Goal: Find specific page/section: Find specific page/section

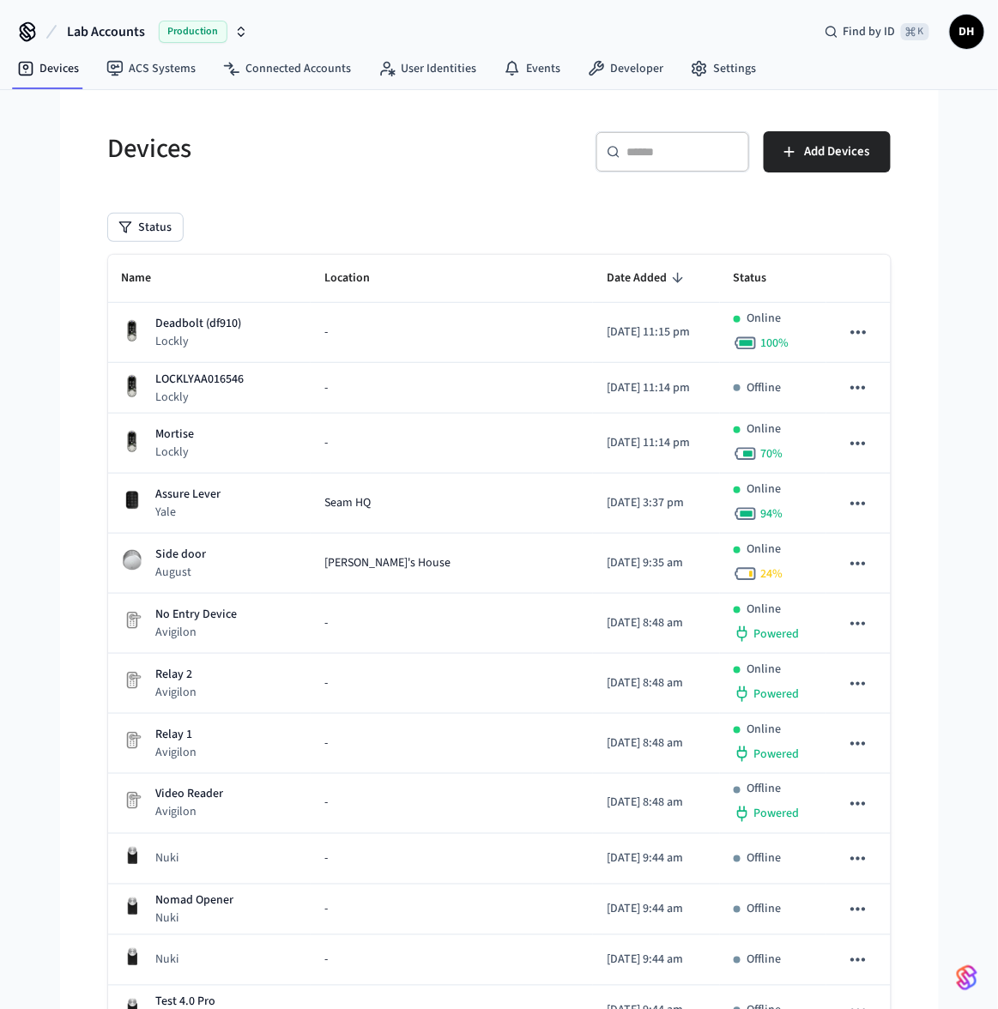
click at [117, 30] on span "Lab Accounts" at bounding box center [106, 31] width 78 height 21
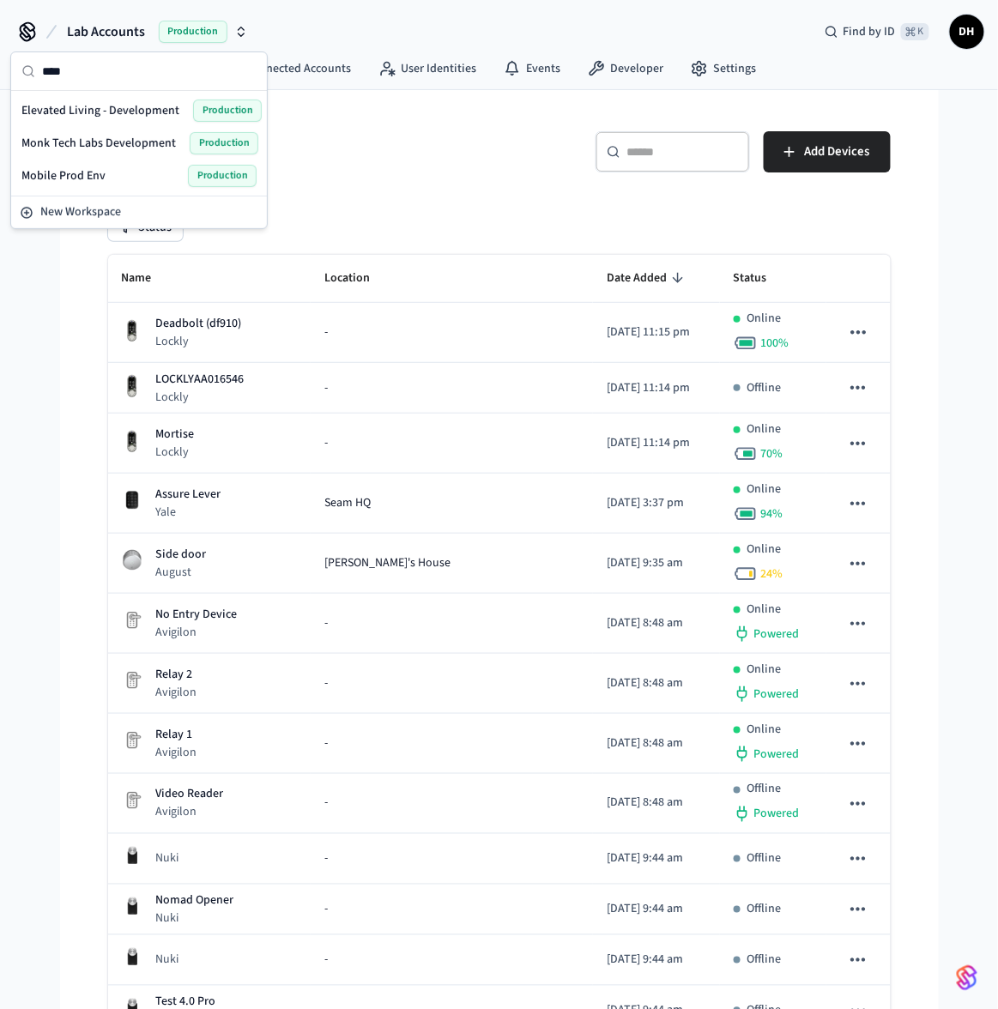
type input "****"
click at [136, 119] on div "Elevated Living - Development Production" at bounding box center [138, 111] width 235 height 22
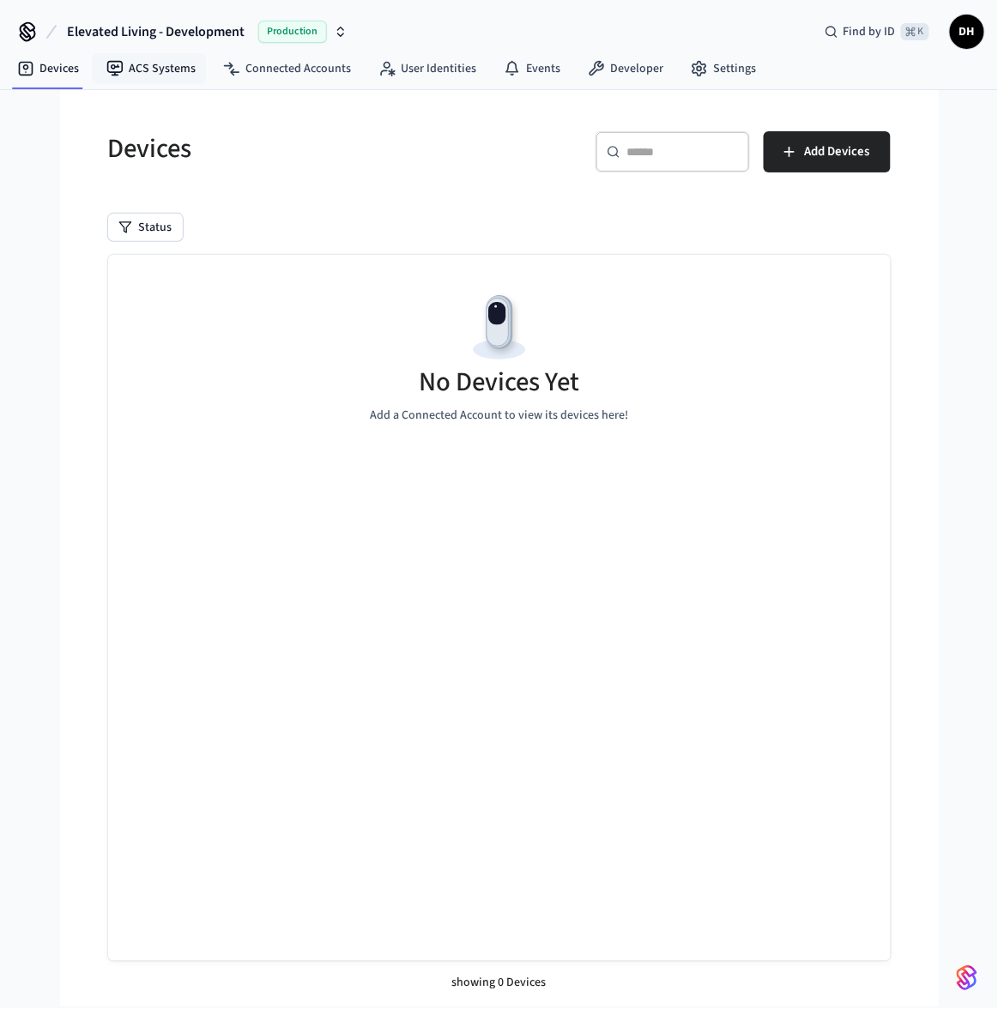
click at [150, 51] on nav "Devices ACS Systems Connected Accounts User Identities Events Developer Settings" at bounding box center [386, 69] width 766 height 39
click at [147, 69] on link "ACS Systems" at bounding box center [151, 68] width 117 height 31
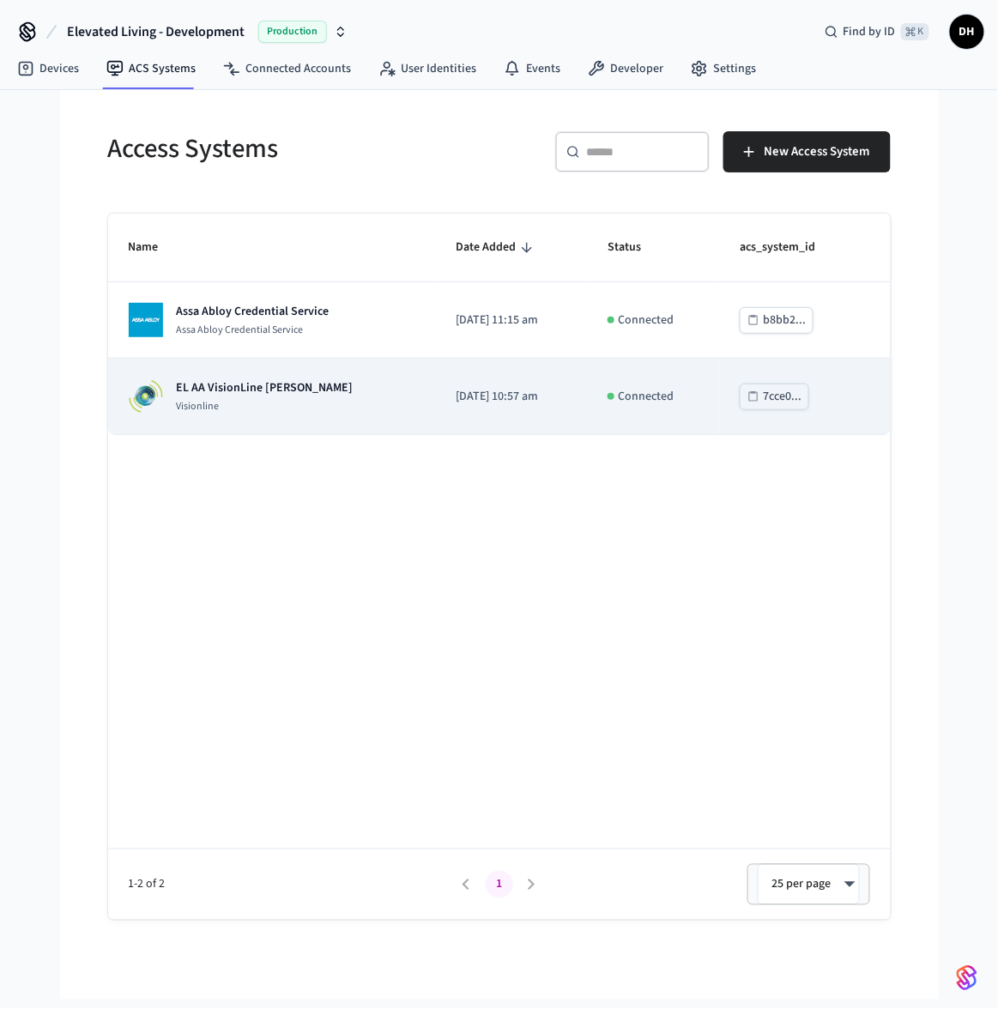
click at [249, 394] on p "EL AA VisionLine [PERSON_NAME]" at bounding box center [265, 387] width 177 height 17
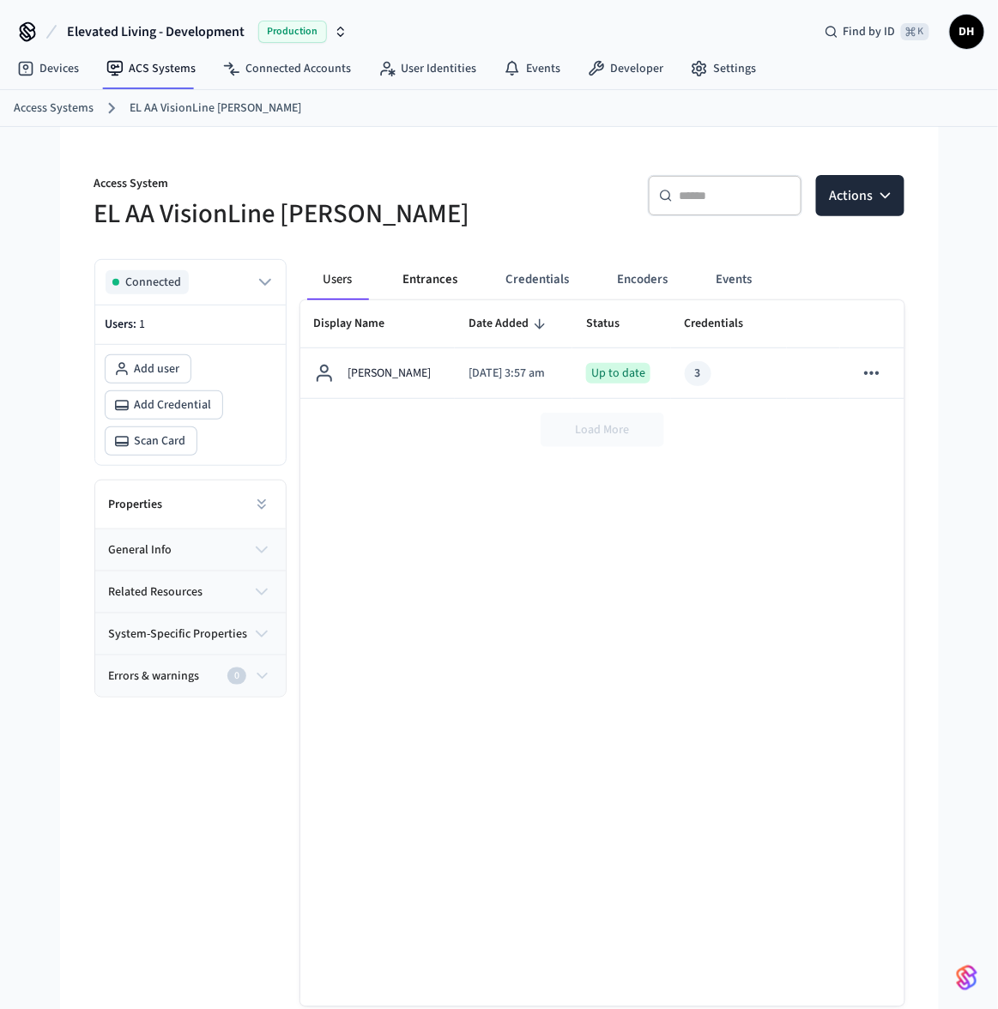
click at [455, 280] on button "Entrances" at bounding box center [430, 279] width 82 height 41
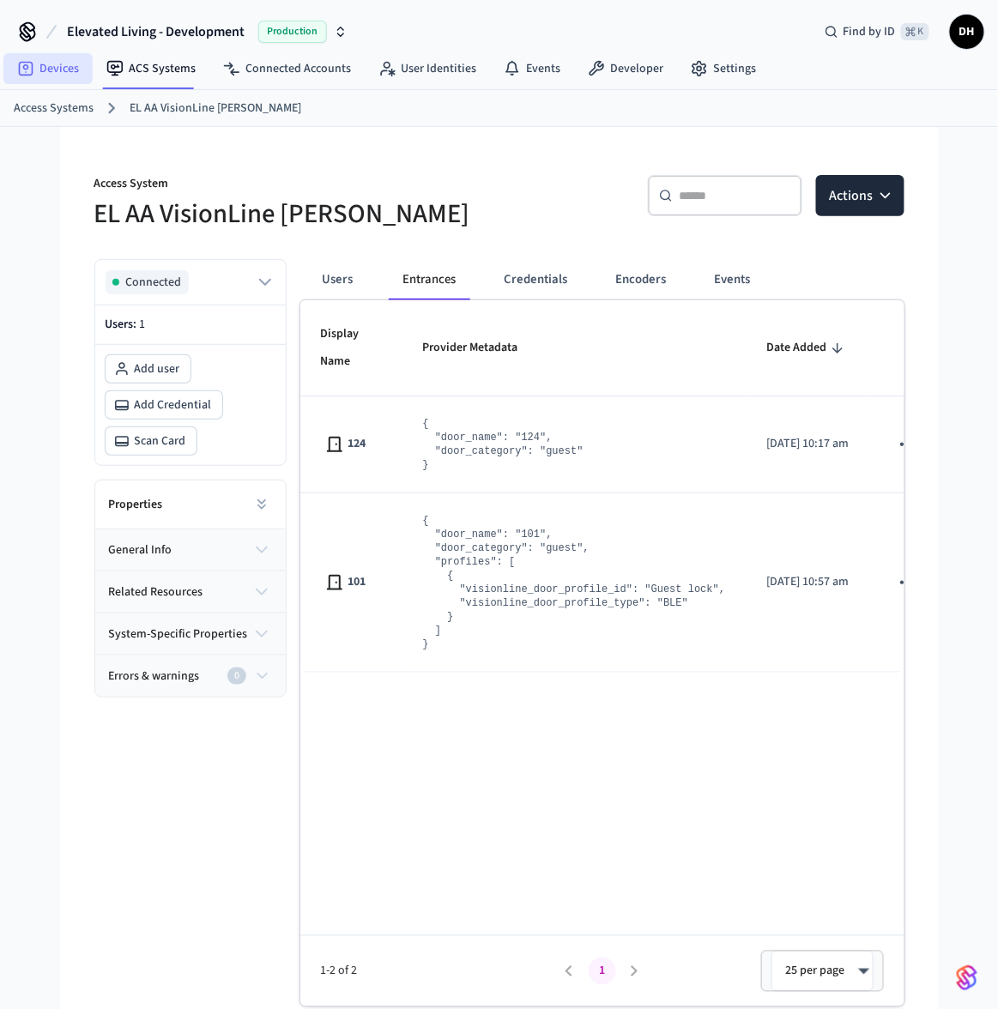
click at [62, 72] on link "Devices" at bounding box center [47, 68] width 89 height 31
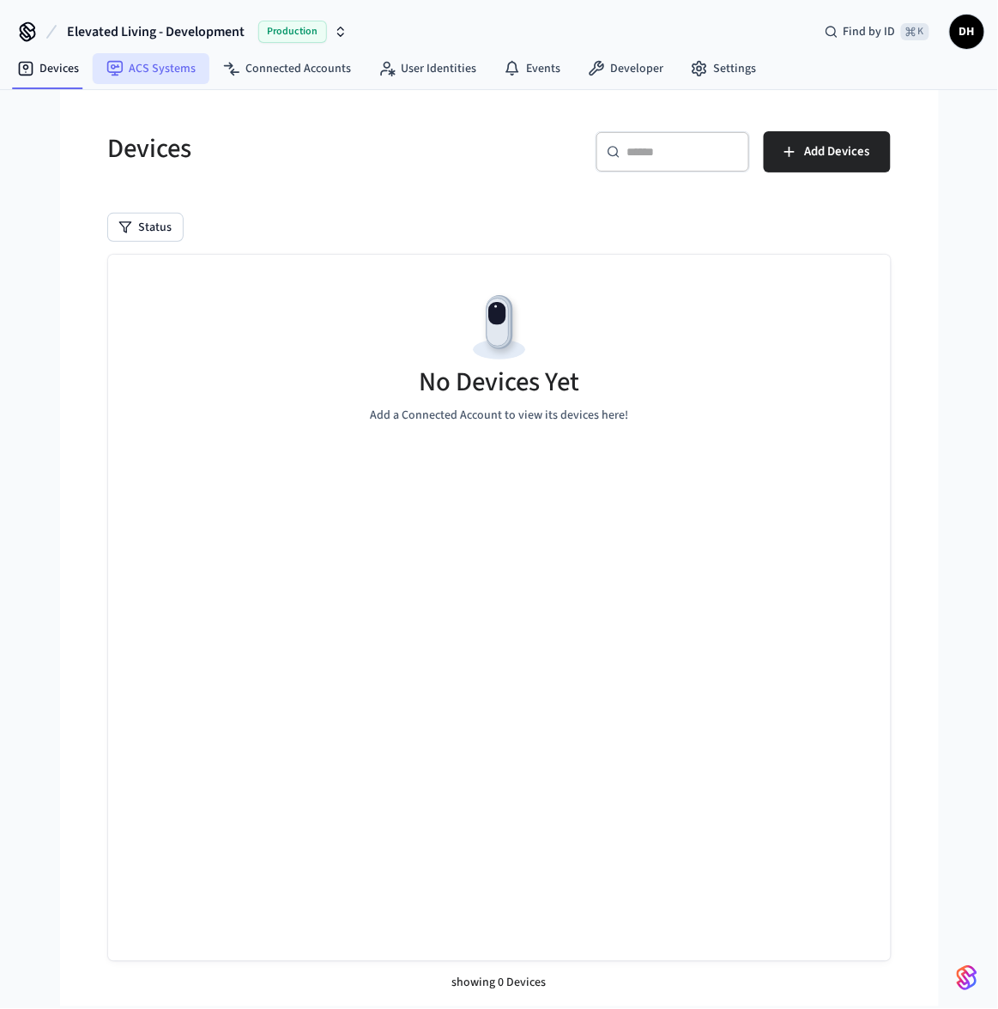
click at [129, 70] on link "ACS Systems" at bounding box center [151, 68] width 117 height 31
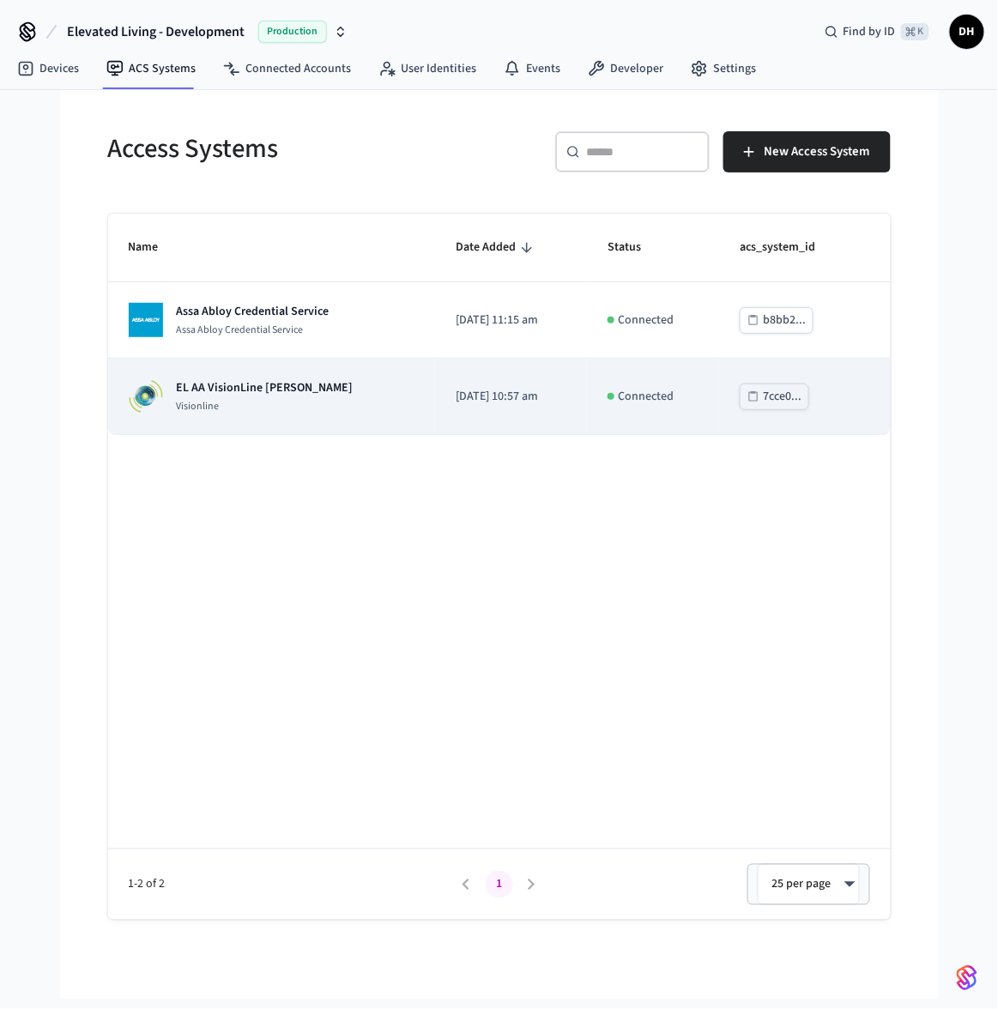
click at [202, 407] on p "Visionline" at bounding box center [265, 407] width 177 height 14
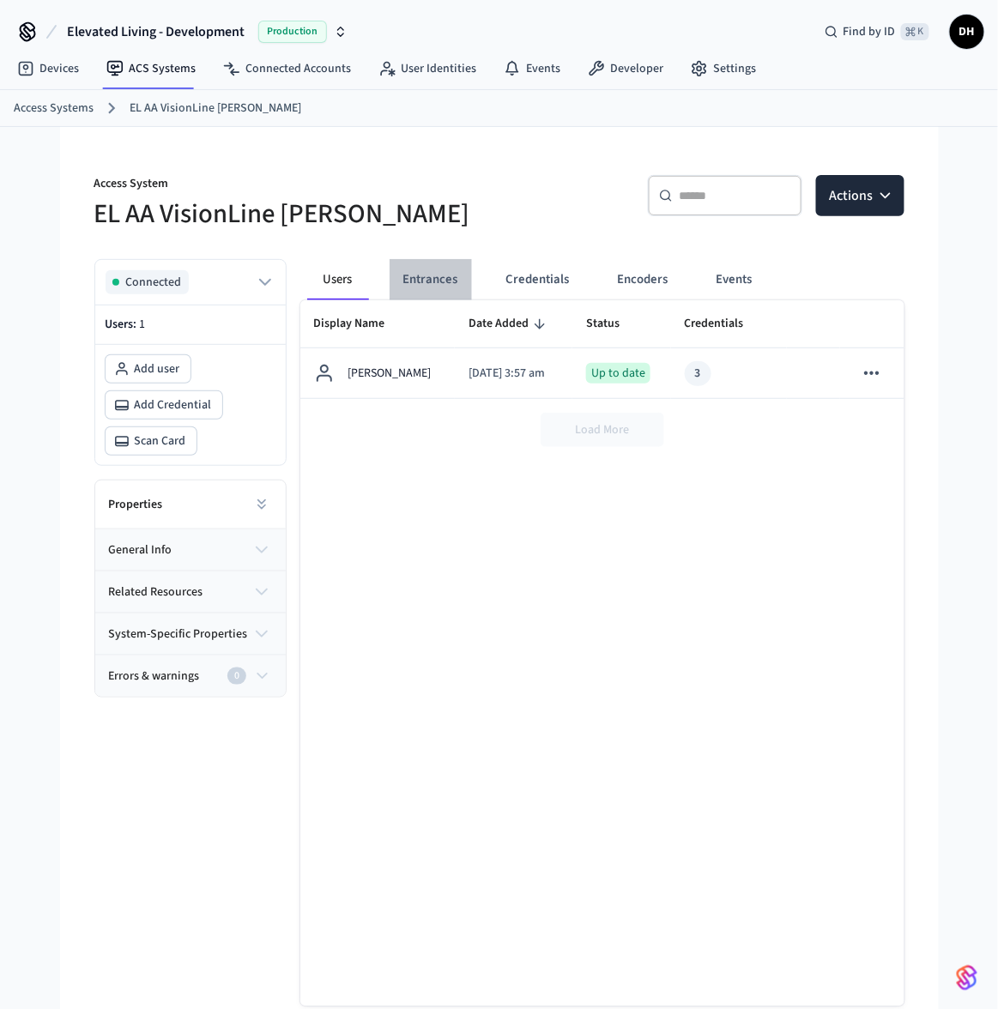
click at [437, 286] on button "Entrances" at bounding box center [430, 279] width 82 height 41
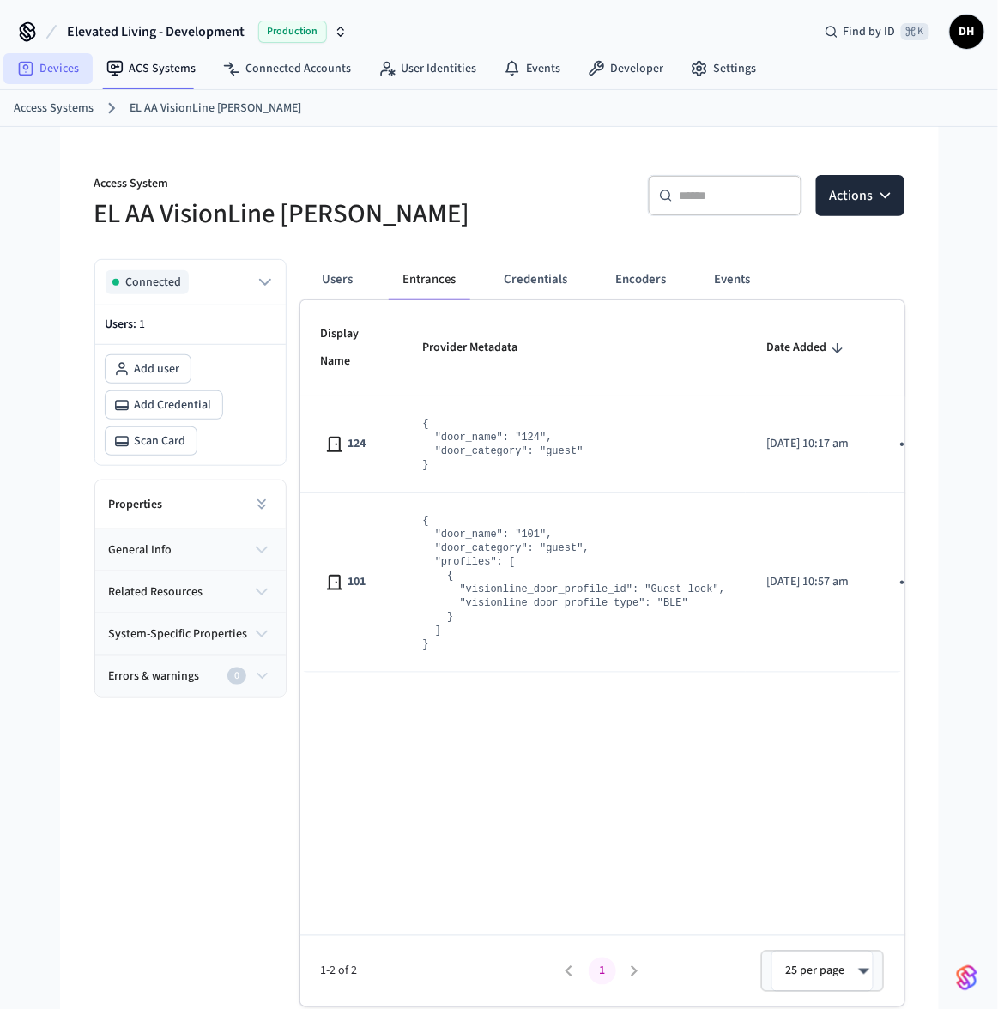
click at [52, 74] on link "Devices" at bounding box center [47, 68] width 89 height 31
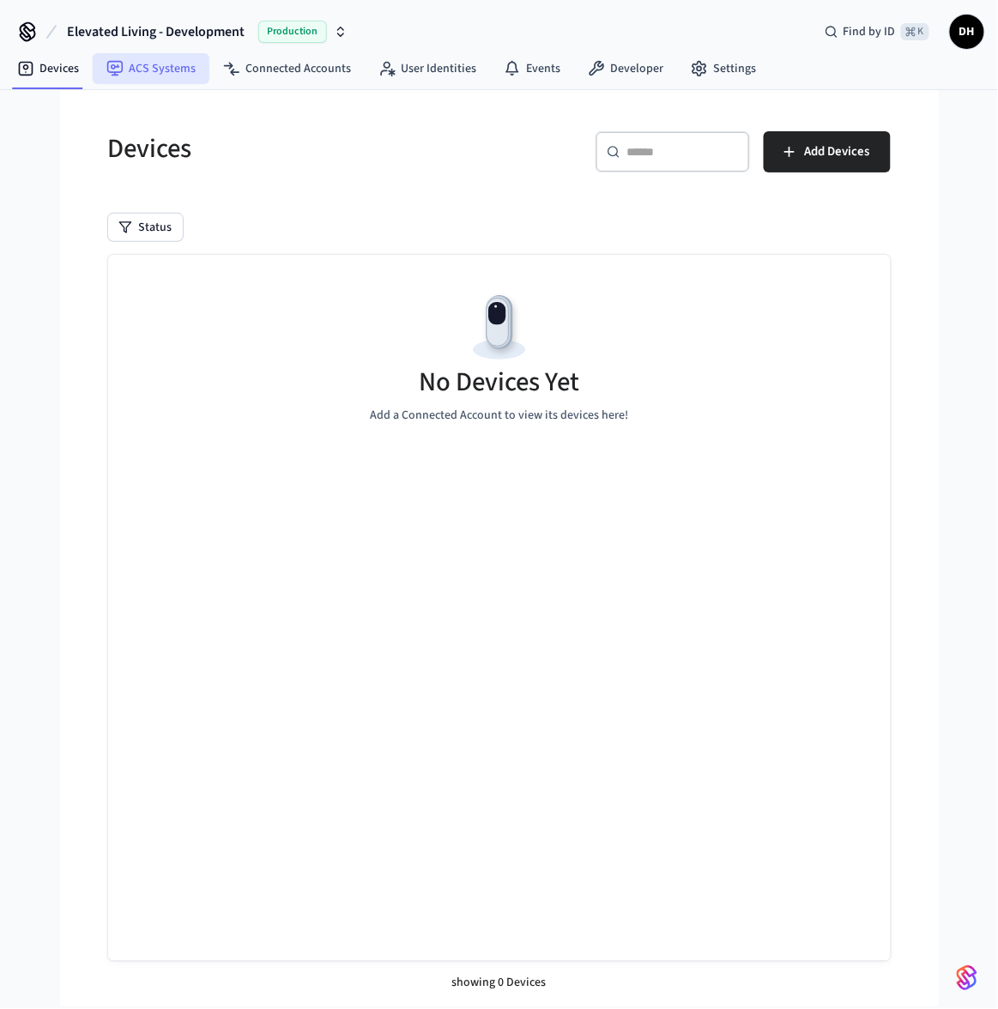
click at [135, 73] on link "ACS Systems" at bounding box center [151, 68] width 117 height 31
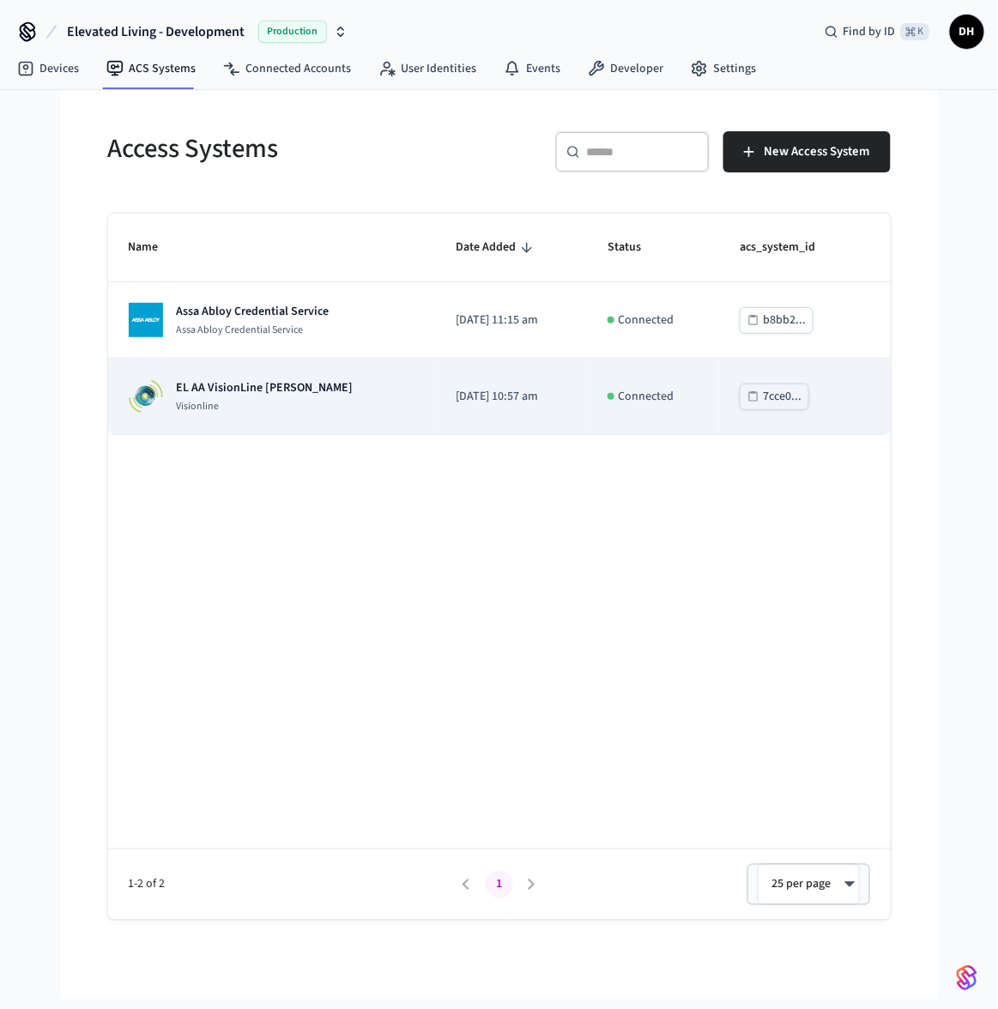
click at [244, 414] on td "EL AA VisionLine [PERSON_NAME]" at bounding box center [272, 397] width 328 height 76
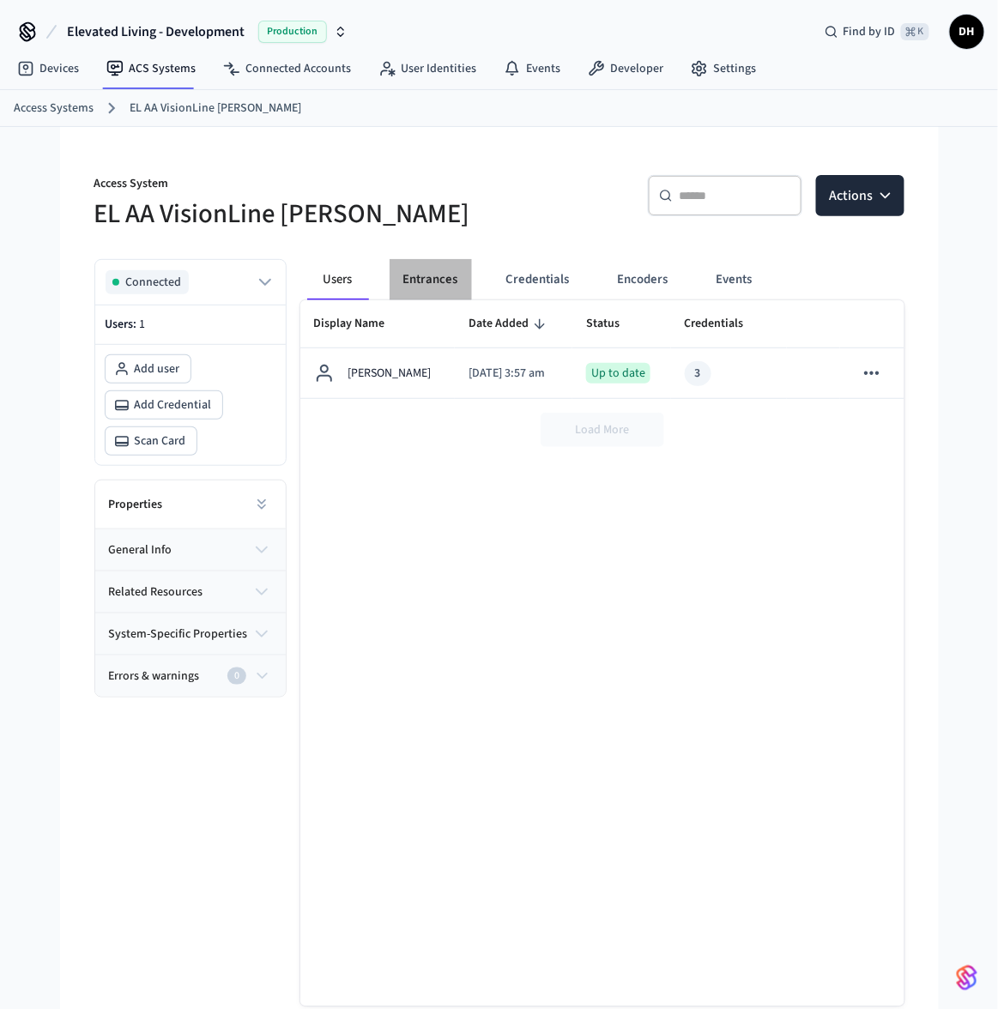
click at [420, 278] on button "Entrances" at bounding box center [430, 279] width 82 height 41
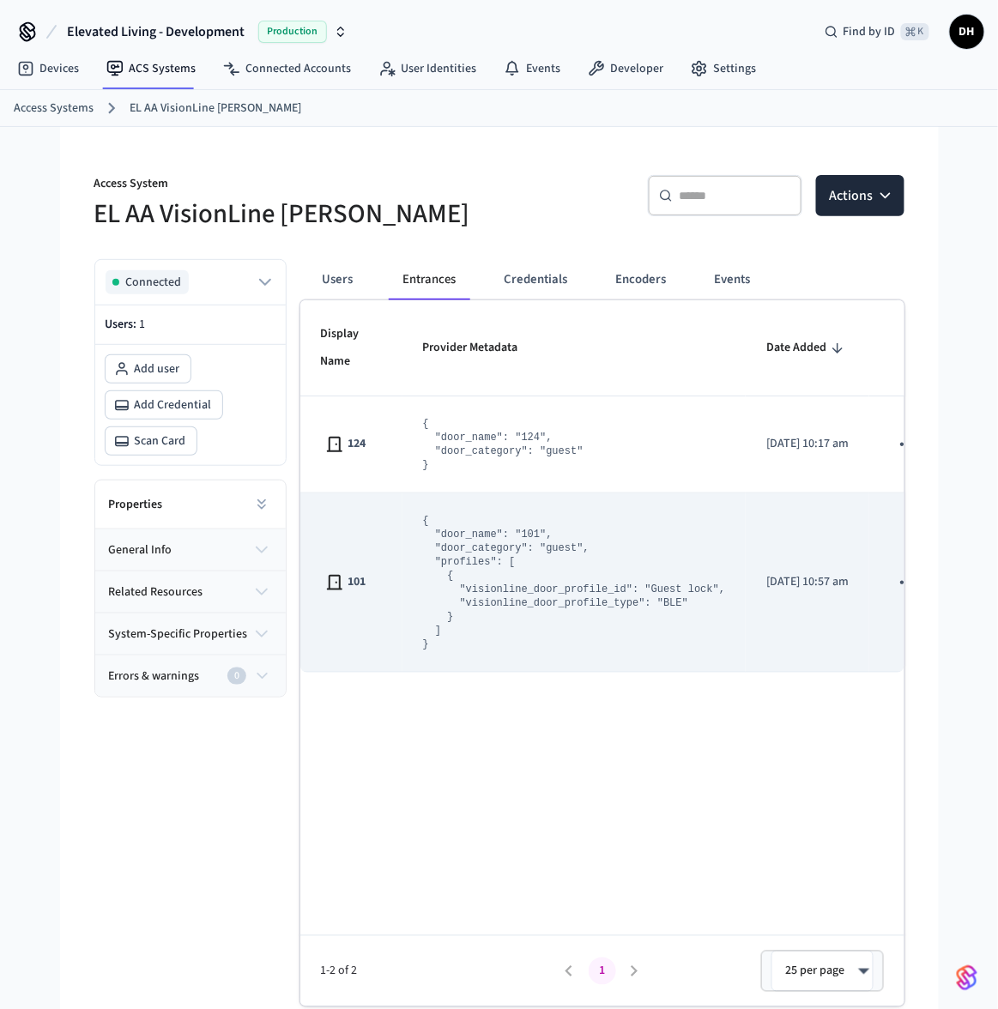
scroll to position [0, 42]
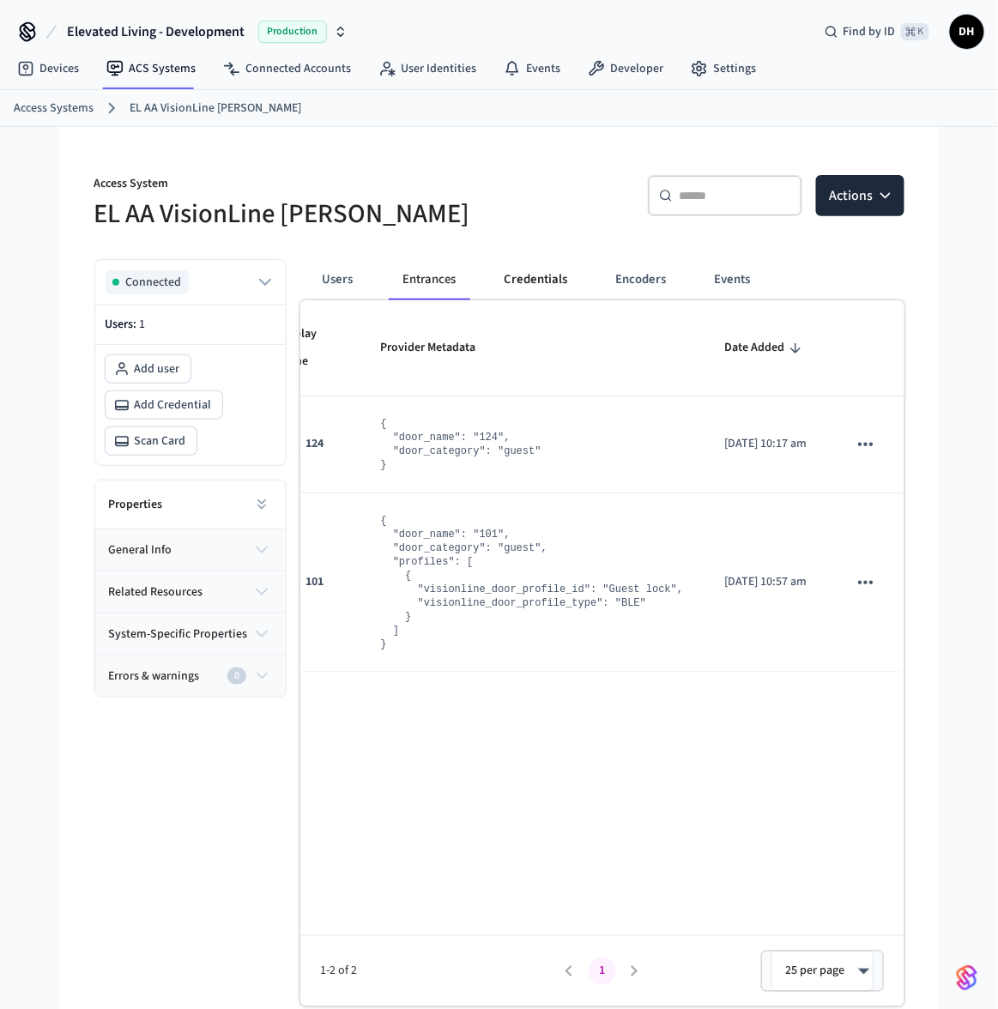
click at [534, 288] on button "Credentials" at bounding box center [536, 279] width 91 height 41
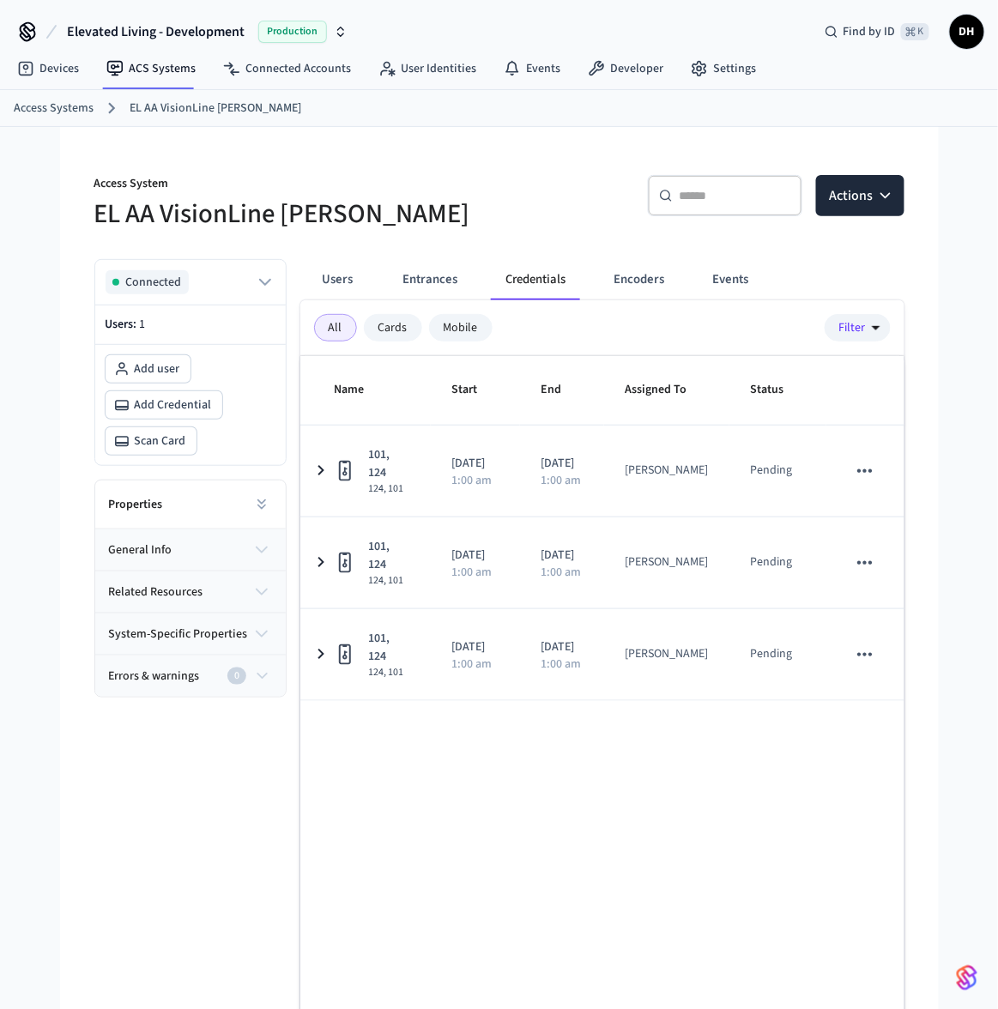
click at [437, 287] on button "Entrances" at bounding box center [430, 279] width 82 height 41
